Goal: Information Seeking & Learning: Learn about a topic

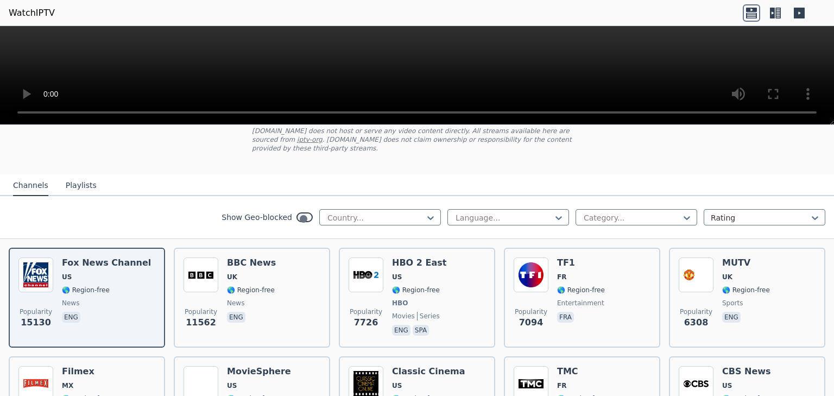
scroll to position [77, 0]
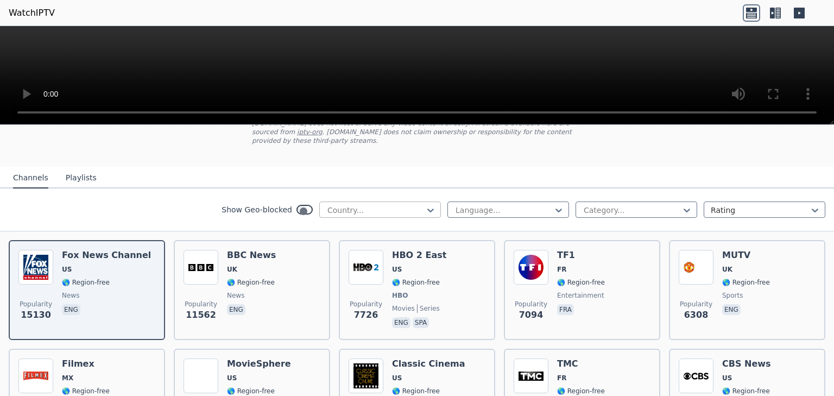
click at [441, 202] on div "Country..." at bounding box center [380, 210] width 122 height 16
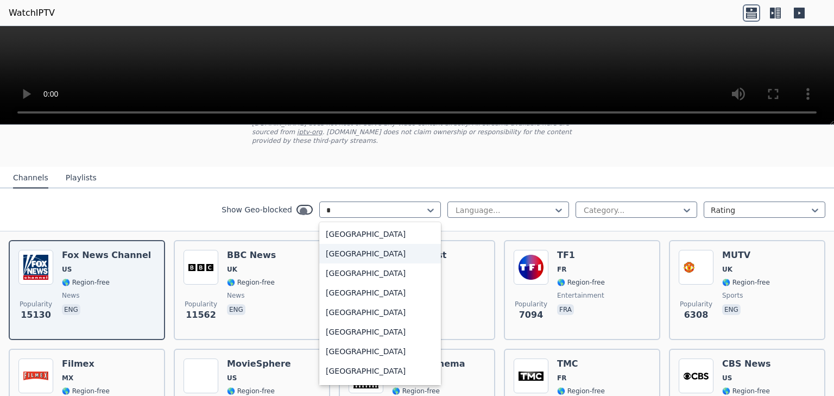
type input "**"
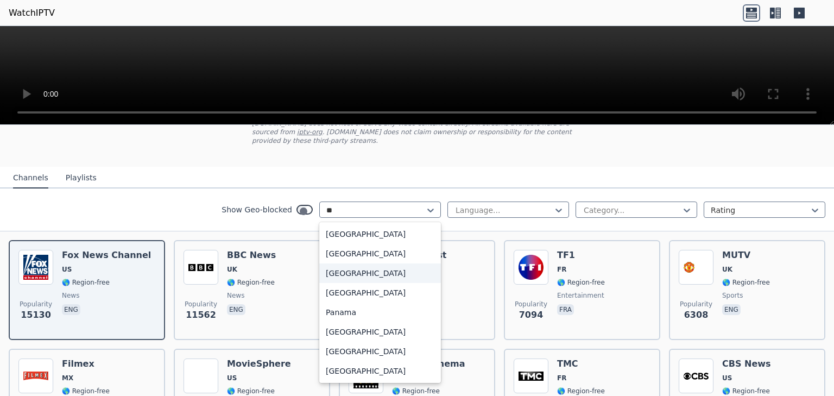
click at [441, 263] on div "[GEOGRAPHIC_DATA]" at bounding box center [380, 273] width 122 height 20
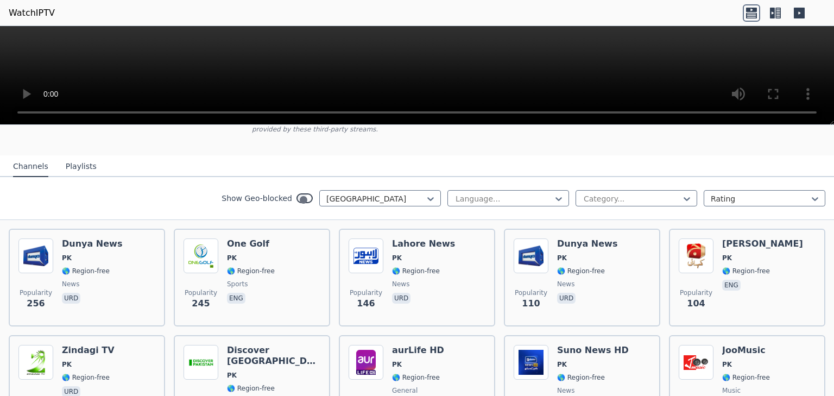
scroll to position [89, 0]
click at [705, 177] on div "Show Geo-blocked option [GEOGRAPHIC_DATA], selected. Pakistan Language... Categ…" at bounding box center [417, 198] width 834 height 43
click at [682, 193] on div at bounding box center [632, 198] width 99 height 11
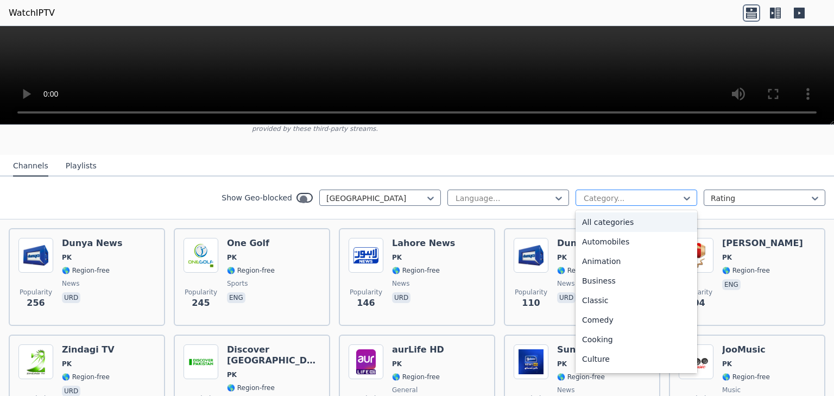
click at [682, 193] on div at bounding box center [632, 198] width 99 height 11
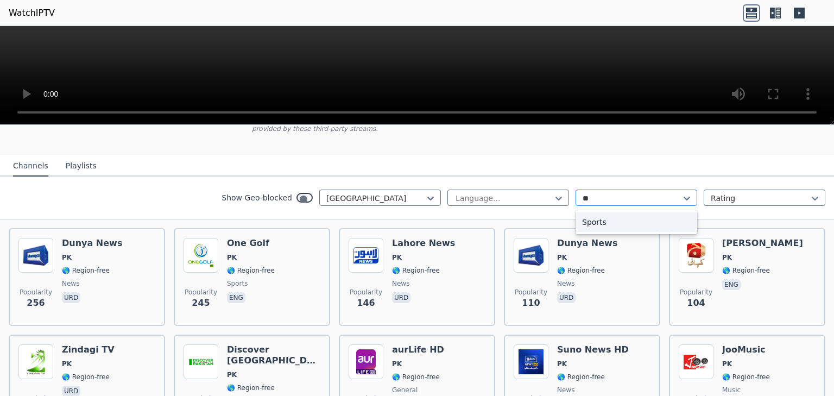
type input "***"
click at [676, 212] on div "Sports" at bounding box center [637, 222] width 122 height 20
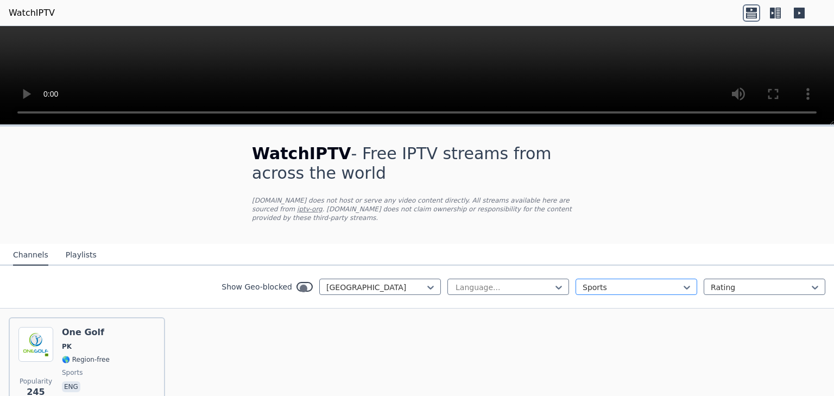
click at [668, 282] on div at bounding box center [632, 287] width 99 height 11
click at [674, 301] on div "All categories" at bounding box center [637, 311] width 122 height 20
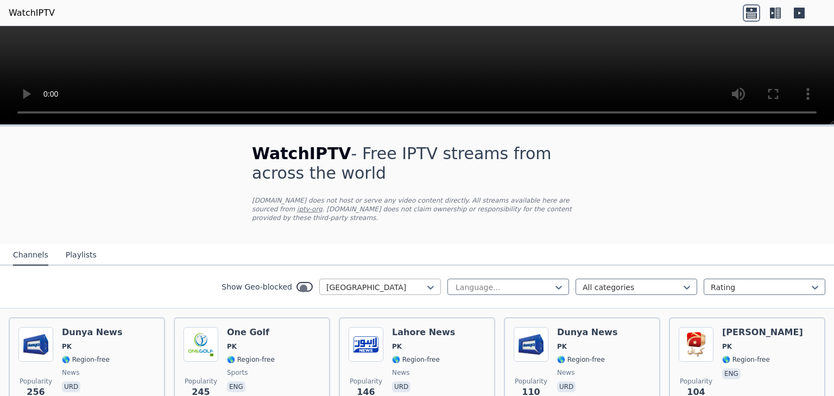
click at [425, 282] on div at bounding box center [375, 287] width 99 height 11
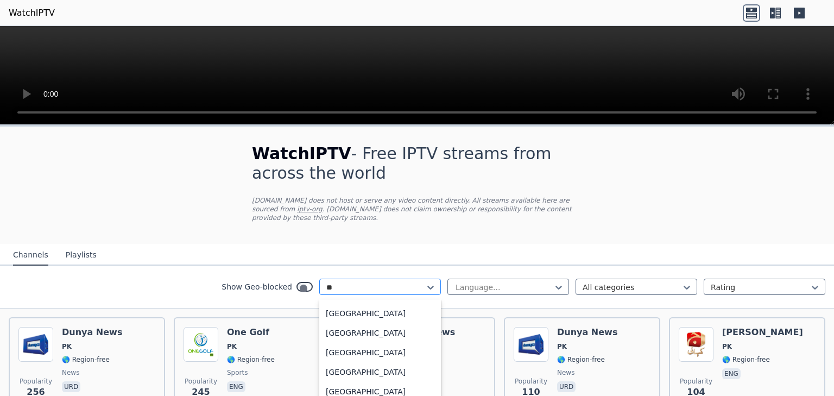
scroll to position [165, 0]
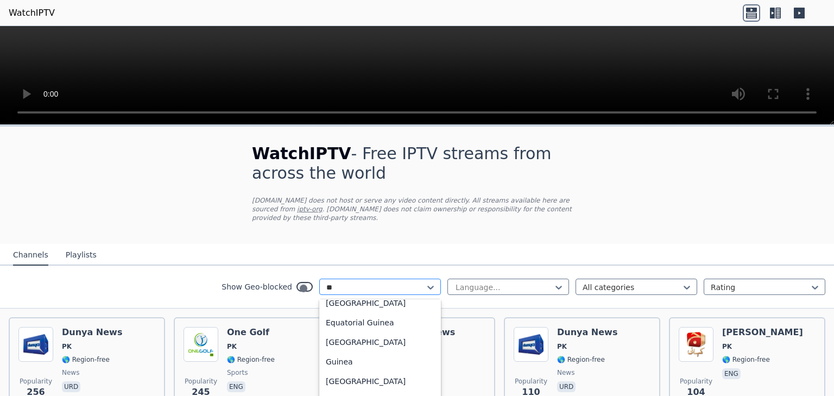
type input "***"
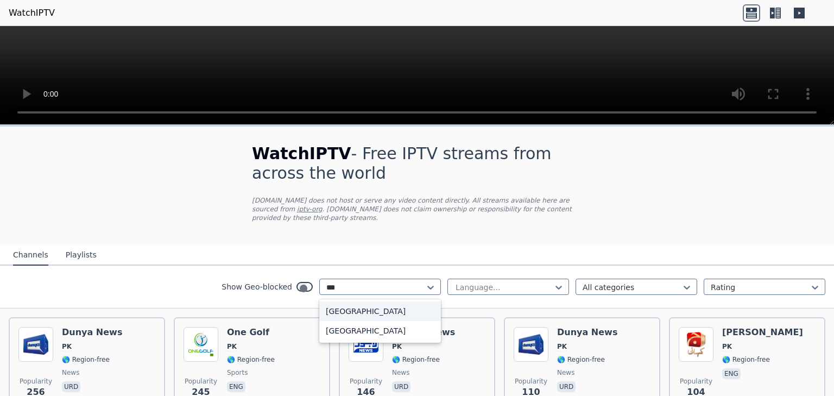
click at [441, 301] on div "[GEOGRAPHIC_DATA]" at bounding box center [380, 311] width 122 height 20
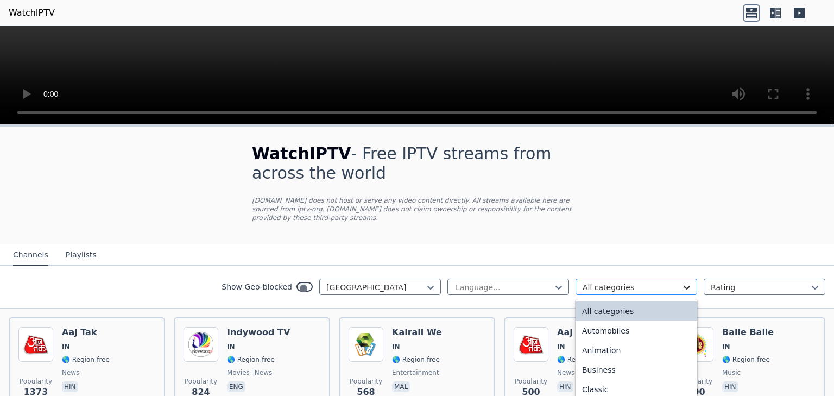
click at [693, 282] on icon at bounding box center [687, 287] width 11 height 11
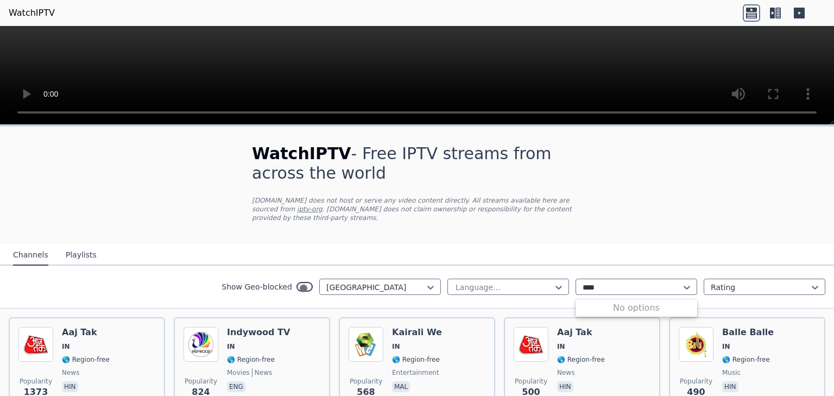
type input "***"
click at [675, 301] on div "Sports" at bounding box center [637, 311] width 122 height 20
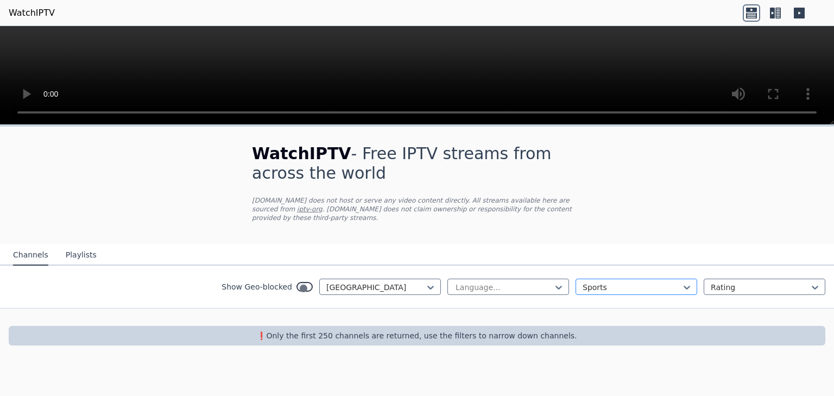
click at [668, 282] on div at bounding box center [632, 287] width 99 height 11
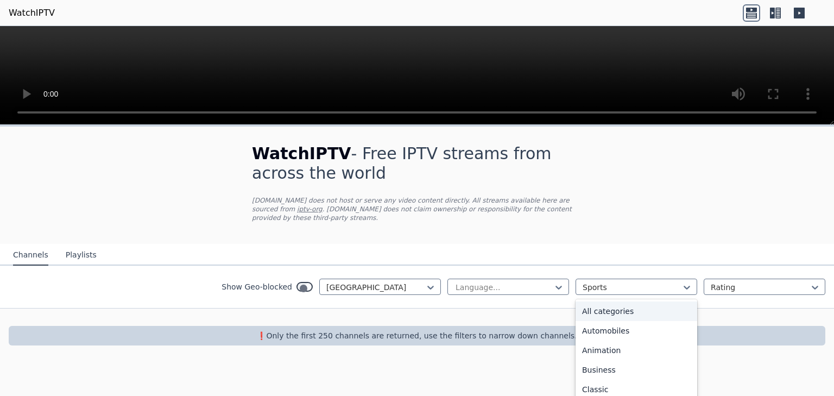
click at [677, 301] on div "All categories" at bounding box center [637, 311] width 122 height 20
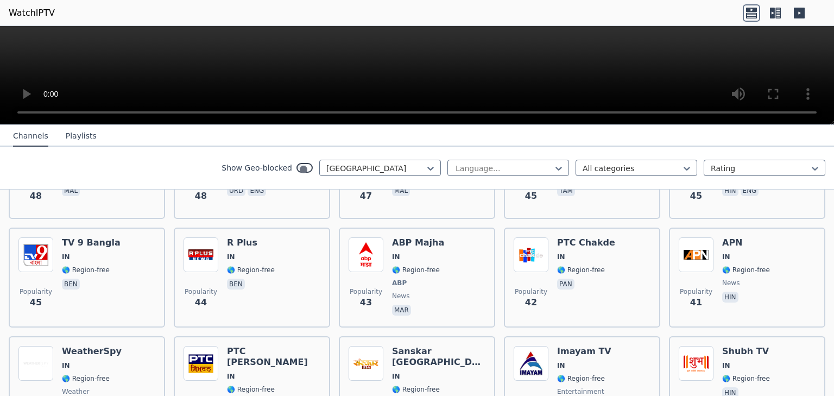
scroll to position [1535, 0]
